Goal: Complete application form

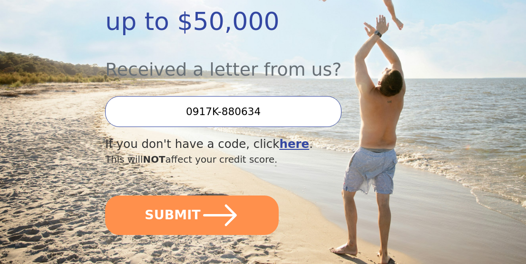
scroll to position [255, 0]
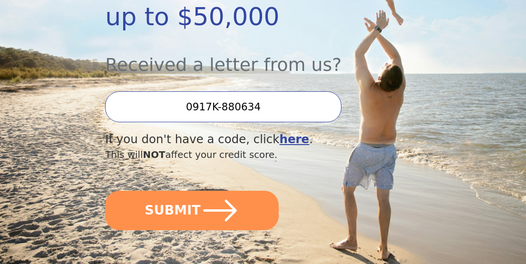
drag, startPoint x: 260, startPoint y: 83, endPoint x: 189, endPoint y: 85, distance: 70.9
click at [189, 91] on input "0917K-880634" at bounding box center [223, 106] width 236 height 31
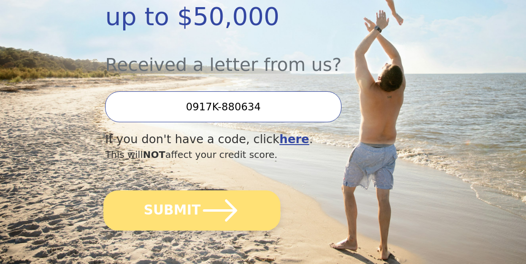
click at [220, 199] on icon "submit" at bounding box center [220, 210] width 34 height 22
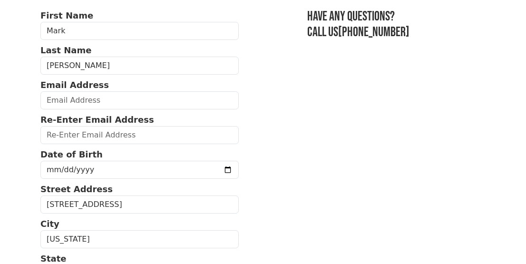
scroll to position [71, 0]
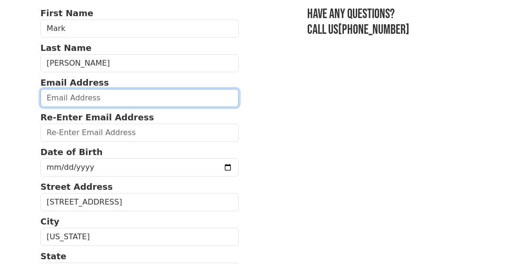
click at [73, 102] on input "email" at bounding box center [139, 98] width 198 height 18
type input "markhauber@yahoo.com"
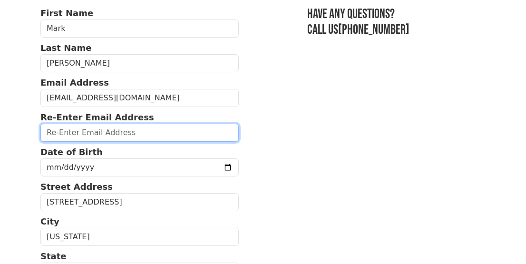
click at [101, 135] on input "email" at bounding box center [139, 133] width 198 height 18
type input "markhauber@yahoo.com"
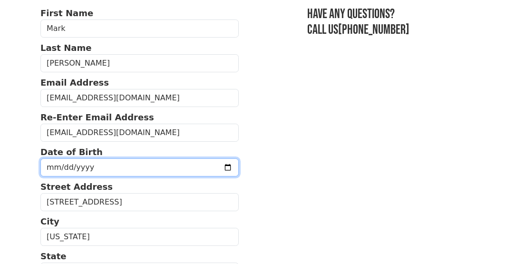
click at [97, 164] on input "date" at bounding box center [139, 167] width 198 height 18
type input "1972-09-21"
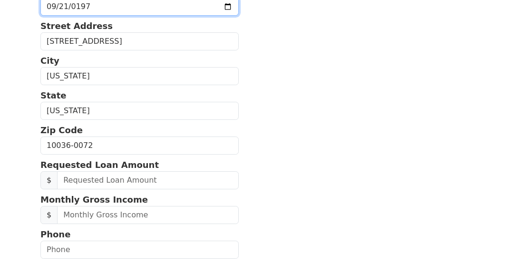
scroll to position [251, 0]
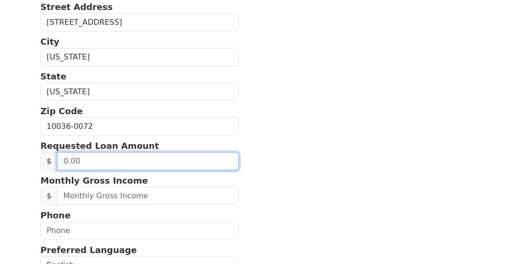
click at [108, 163] on input "text" at bounding box center [148, 161] width 182 height 18
type input "20,000.00"
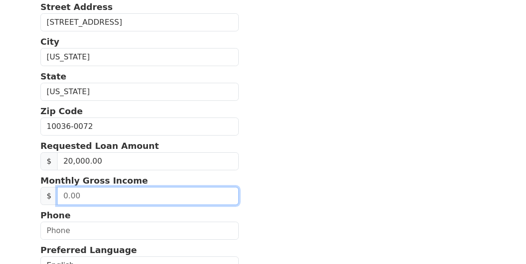
click at [104, 197] on input "text" at bounding box center [148, 196] width 182 height 18
type input "18,750.00"
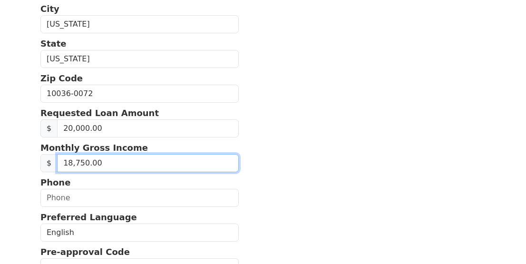
scroll to position [294, 0]
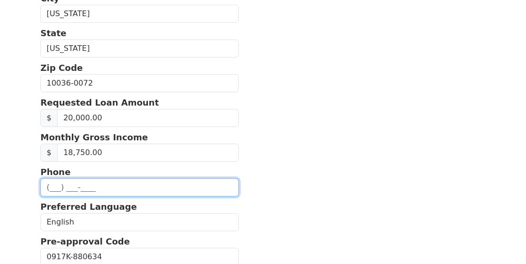
click at [83, 185] on input "text" at bounding box center [139, 187] width 198 height 18
type input "(917) 455-2607"
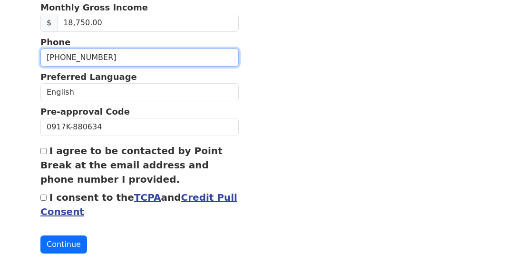
scroll to position [428, 0]
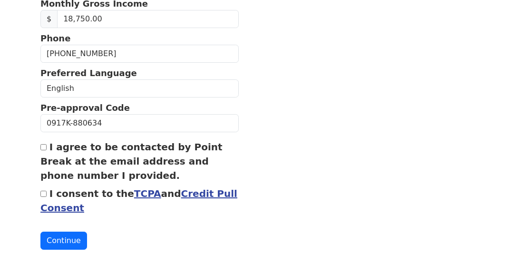
click at [44, 147] on input "I agree to be contacted by Point Break at the email address and phone number I …" at bounding box center [43, 147] width 6 height 6
checkbox input "true"
click at [45, 195] on input "I consent to the TCPA and Credit Pull Consent" at bounding box center [43, 194] width 6 height 6
checkbox input "true"
click at [67, 241] on button "Continue" at bounding box center [63, 241] width 47 height 18
